Goal: Task Accomplishment & Management: Manage account settings

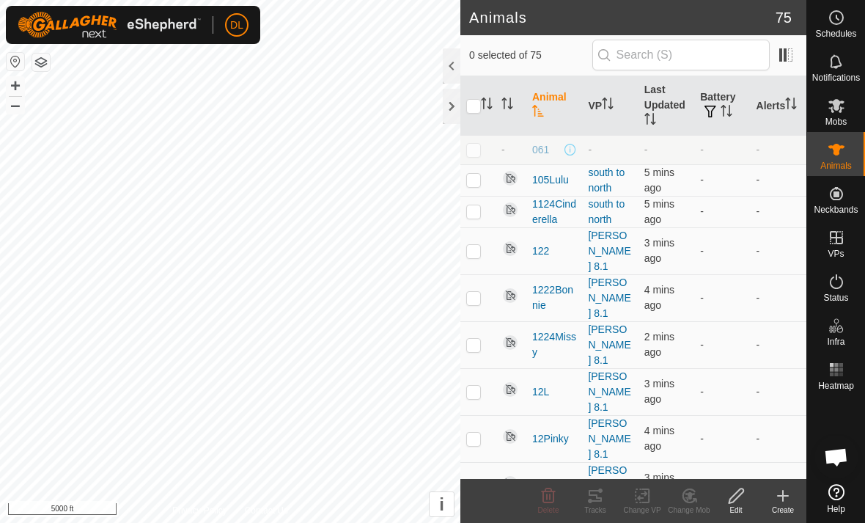
scroll to position [905, 0]
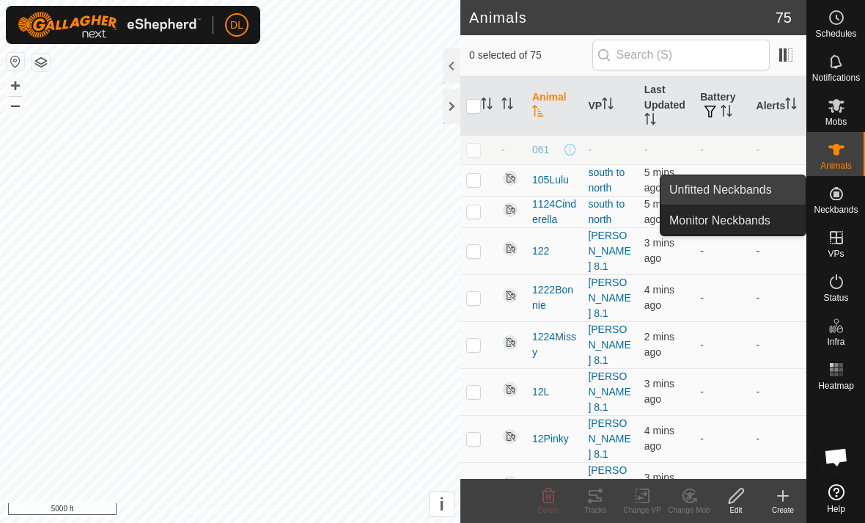
click at [763, 199] on link "Unfitted Neckbands" at bounding box center [732, 189] width 145 height 29
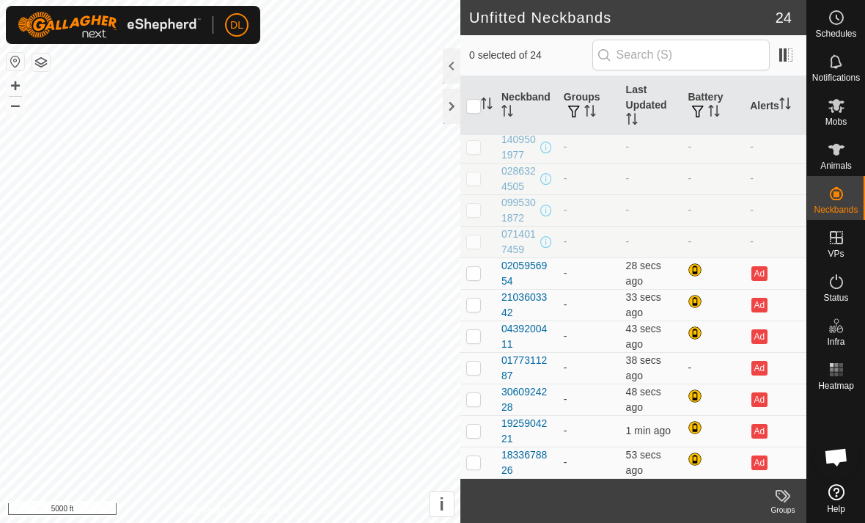
scroll to position [413, 0]
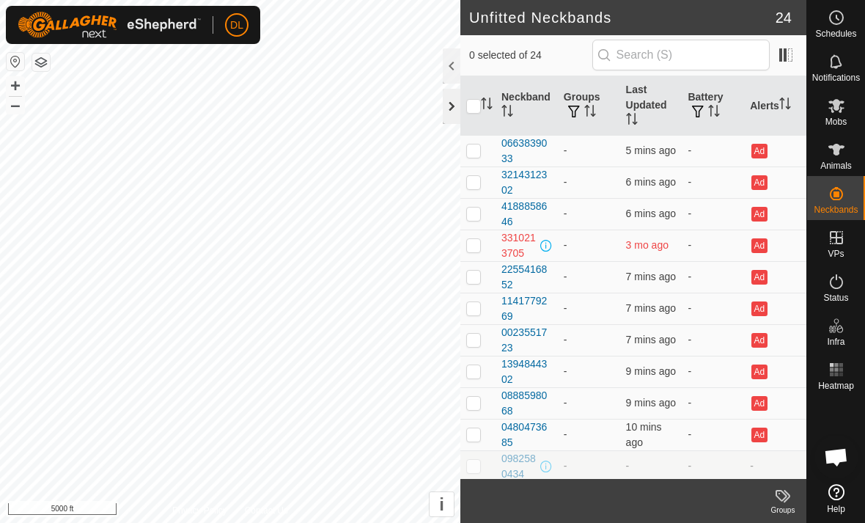
scroll to position [905, 0]
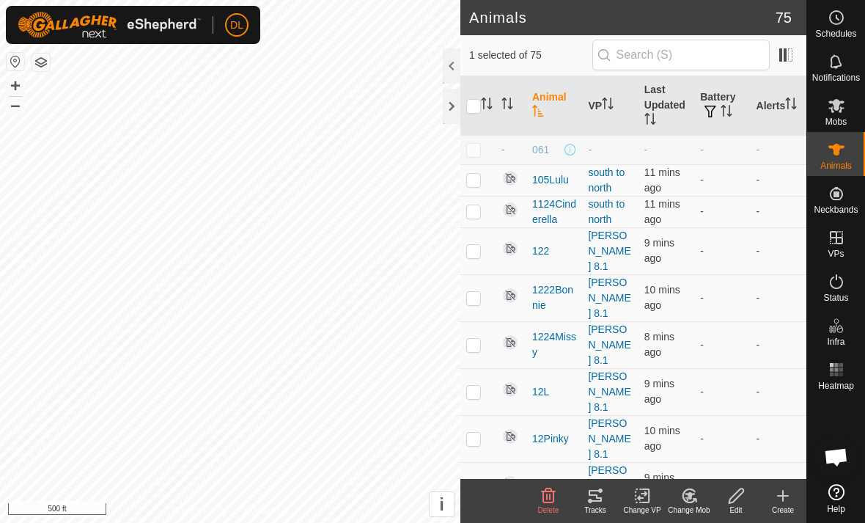
click at [596, 498] on icon at bounding box center [595, 496] width 18 height 18
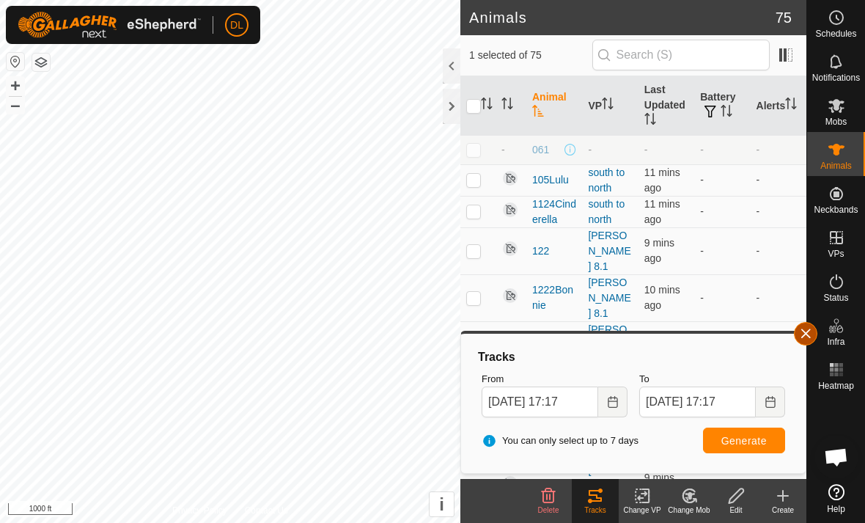
click at [811, 340] on button "button" at bounding box center [805, 333] width 23 height 23
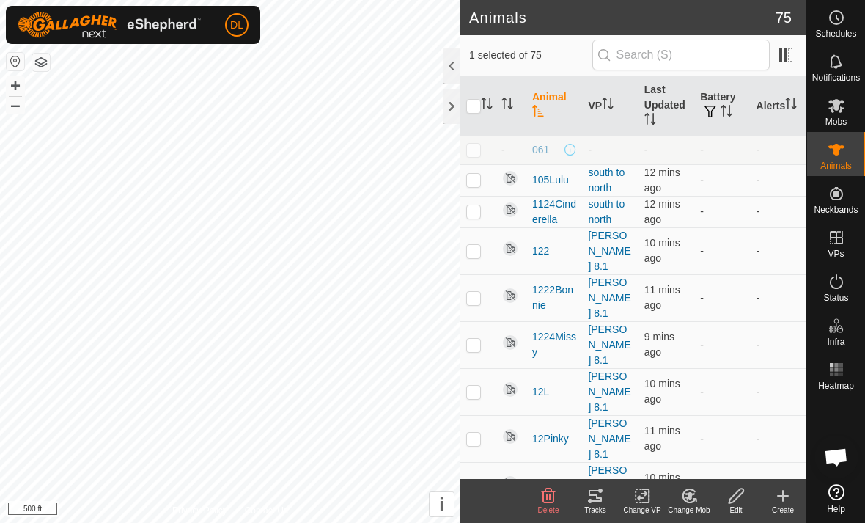
click at [599, 504] on div "Tracks" at bounding box center [595, 509] width 47 height 11
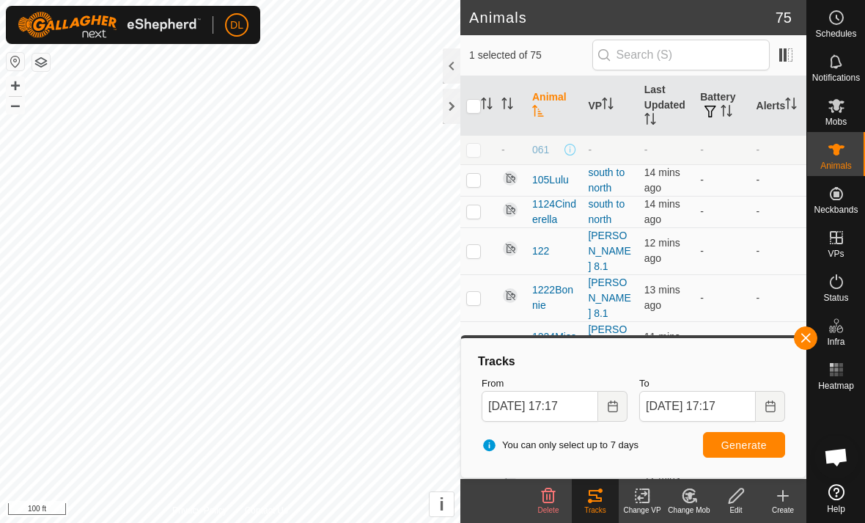
drag, startPoint x: 804, startPoint y: 344, endPoint x: 723, endPoint y: 344, distance: 81.3
click at [804, 344] on button "button" at bounding box center [805, 337] width 23 height 23
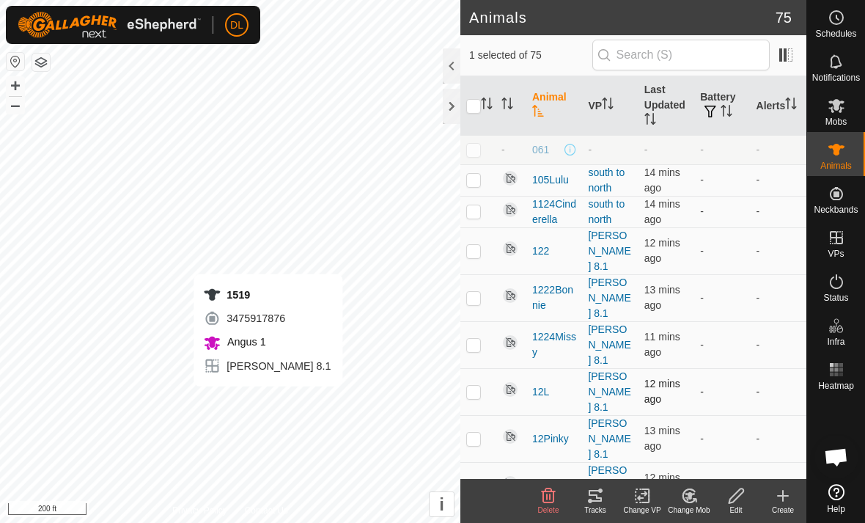
checkbox input "false"
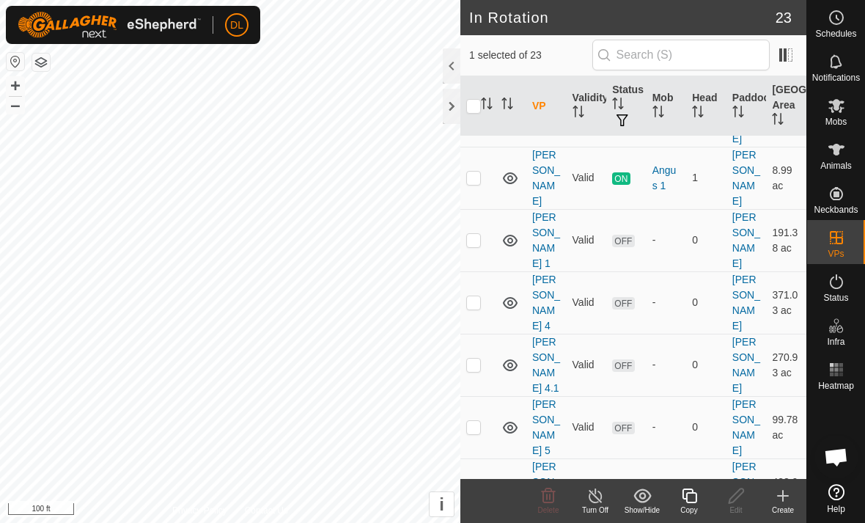
scroll to position [665, 0]
checkbox input "false"
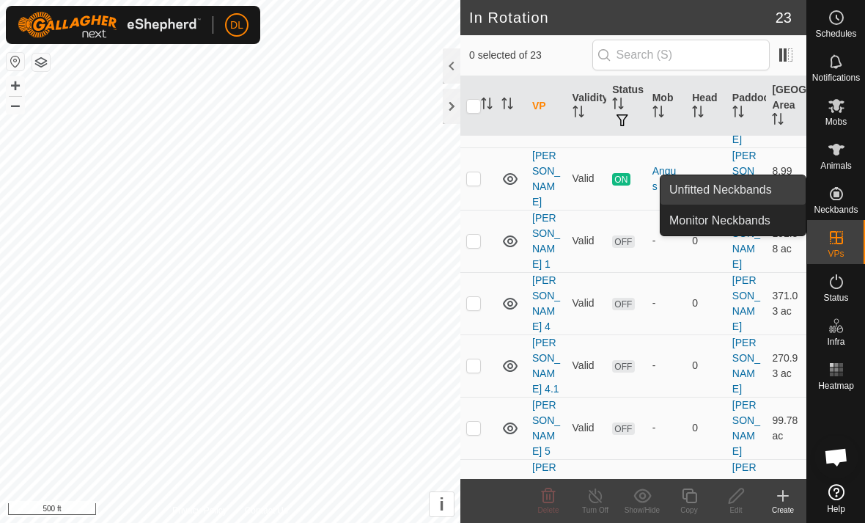
click at [772, 199] on link "Unfitted Neckbands" at bounding box center [732, 189] width 145 height 29
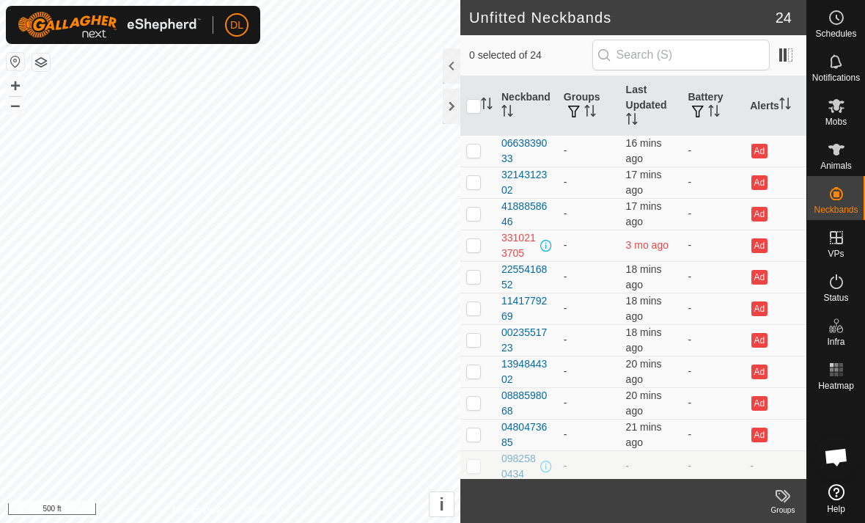
click at [522, 43] on div "0 selected of 24" at bounding box center [633, 55] width 328 height 31
